Goal: Information Seeking & Learning: Learn about a topic

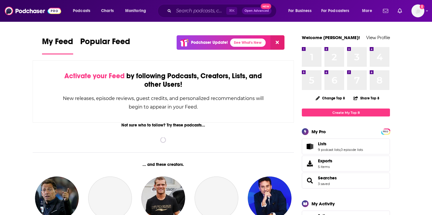
click at [181, 16] on div "⌘ K Open Advanced New" at bounding box center [216, 11] width 119 height 14
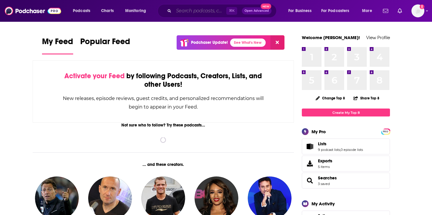
click at [182, 12] on input "Search podcasts, credits, & more..." at bounding box center [200, 10] width 53 height 9
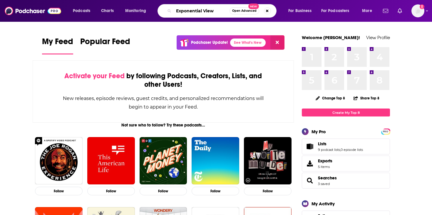
type input "Exponential View"
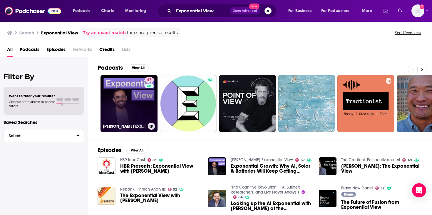
click at [127, 97] on link "67 [PERSON_NAME] Exponential View" at bounding box center [128, 103] width 57 height 57
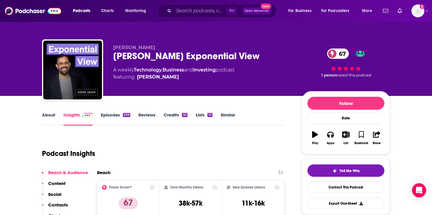
click at [47, 112] on div "About Insights Episodes 209 Reviews Credits 55 Lists 10 Similar" at bounding box center [163, 118] width 242 height 14
click at [49, 115] on link "About" at bounding box center [48, 119] width 13 height 14
